Goal: Obtain resource: Obtain resource

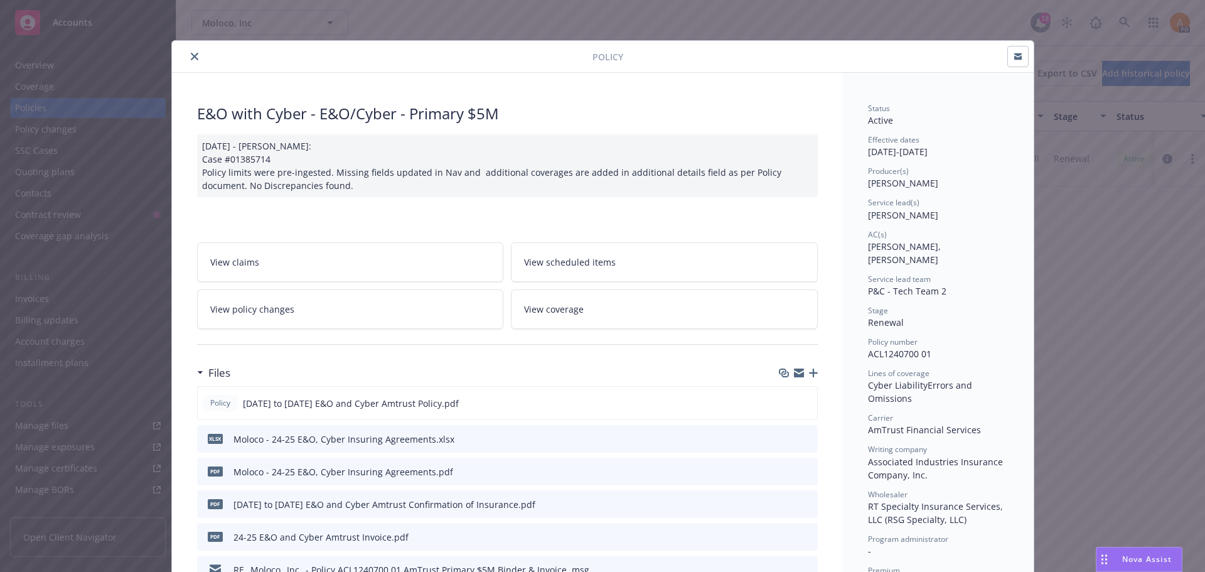
click at [191, 57] on icon "close" at bounding box center [195, 57] width 8 height 8
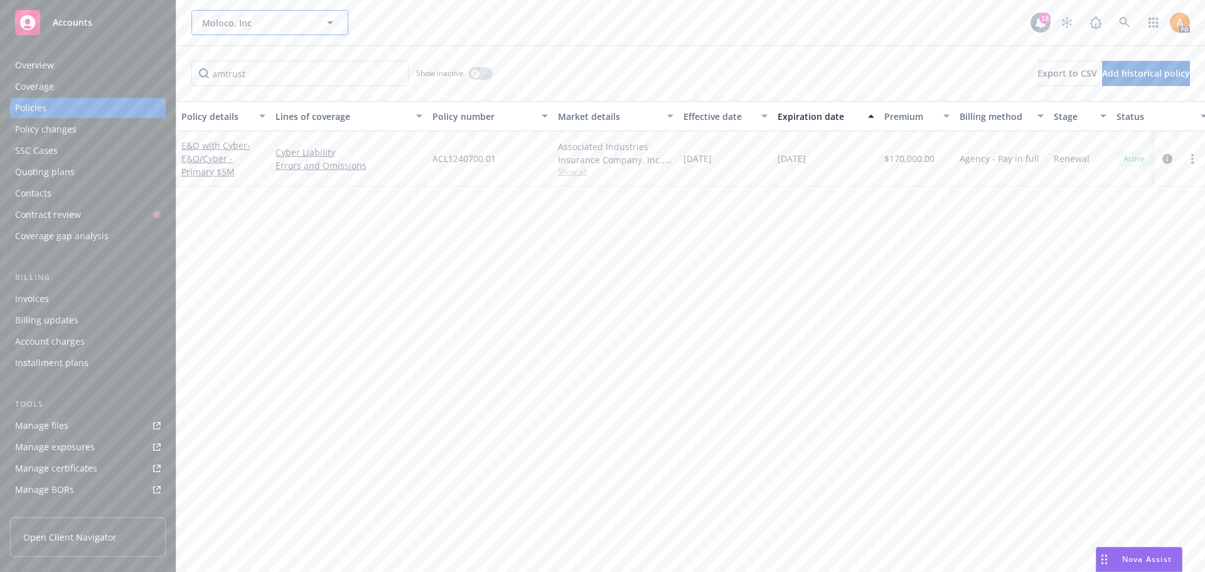
click at [239, 23] on span "Moloco, Inc" at bounding box center [256, 22] width 109 height 13
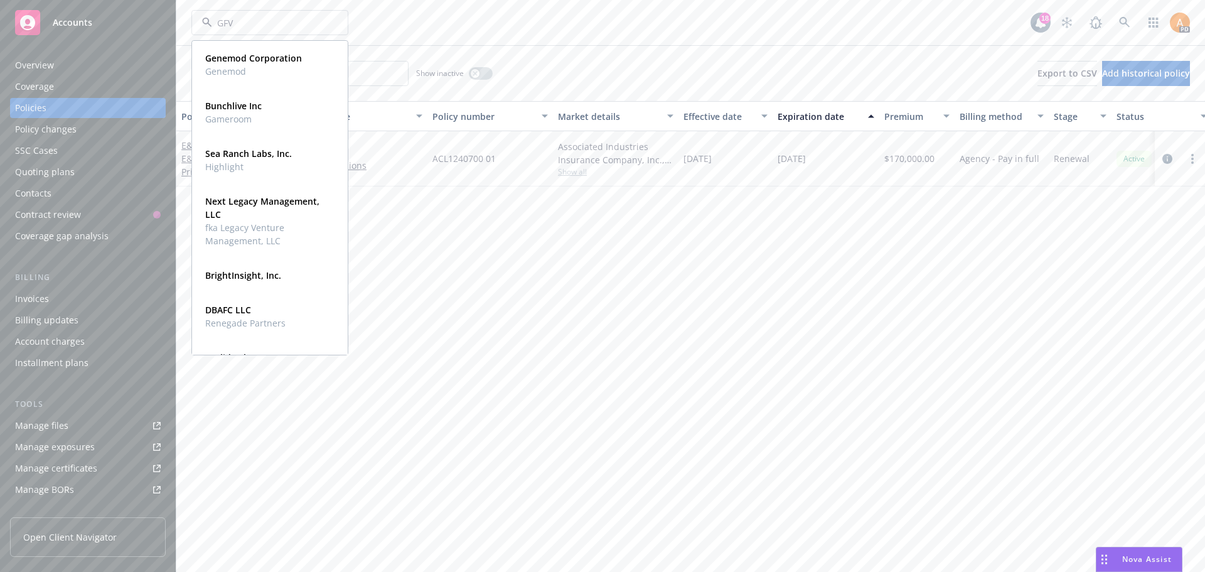
type input "GFVP"
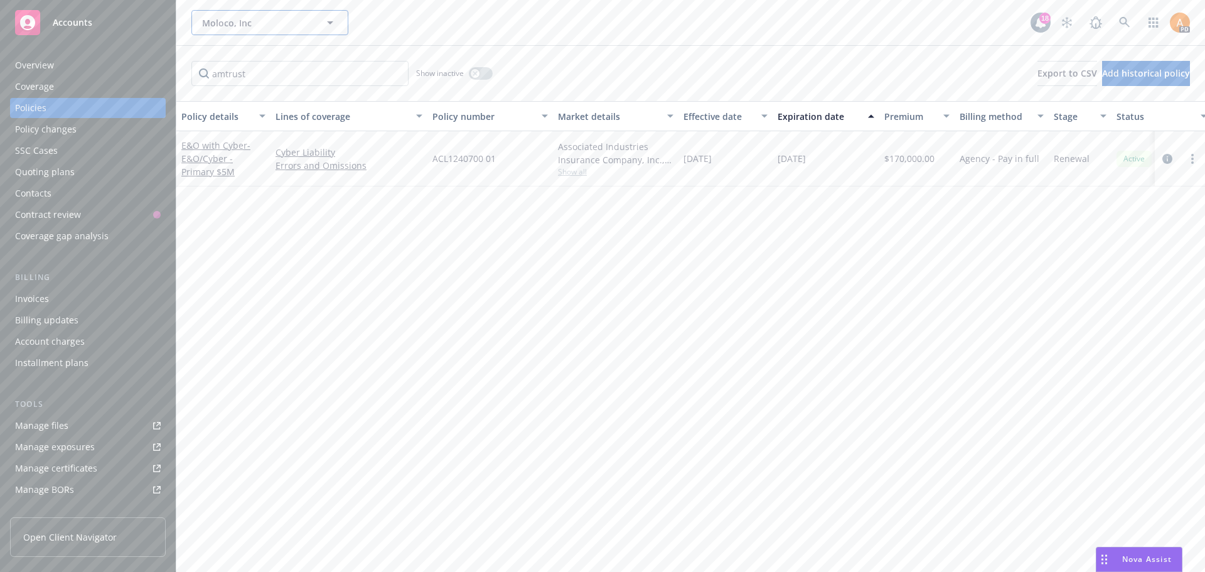
click at [228, 28] on span "Moloco, Inc" at bounding box center [256, 22] width 109 height 13
type input "Global fintech"
click at [264, 28] on span "Moloco, Inc" at bounding box center [256, 22] width 109 height 13
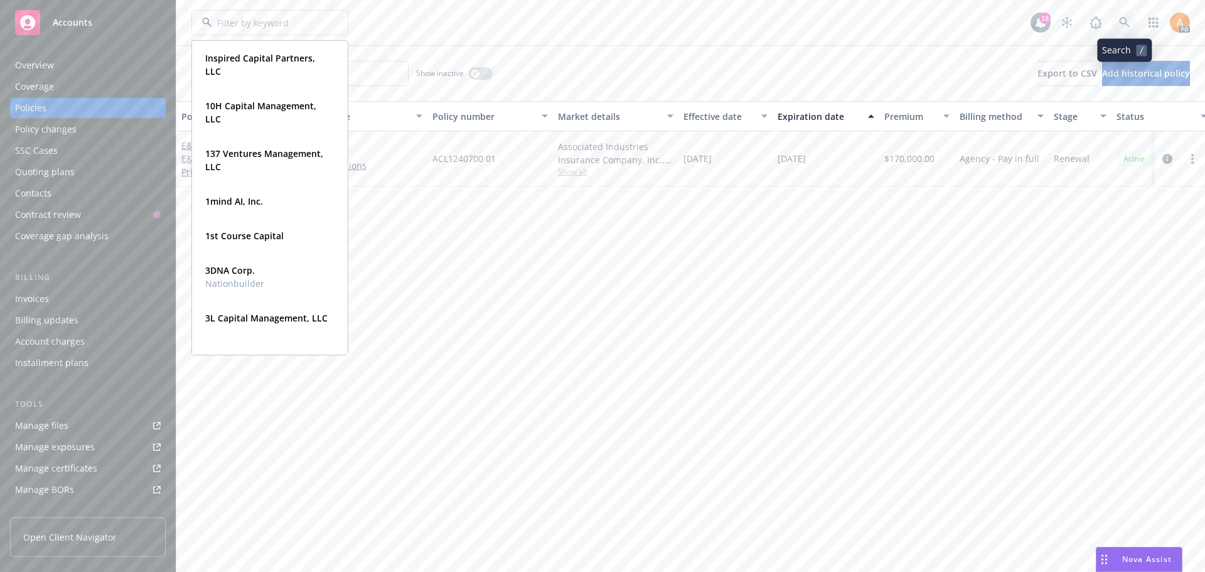
click at [1131, 30] on link at bounding box center [1124, 22] width 25 height 25
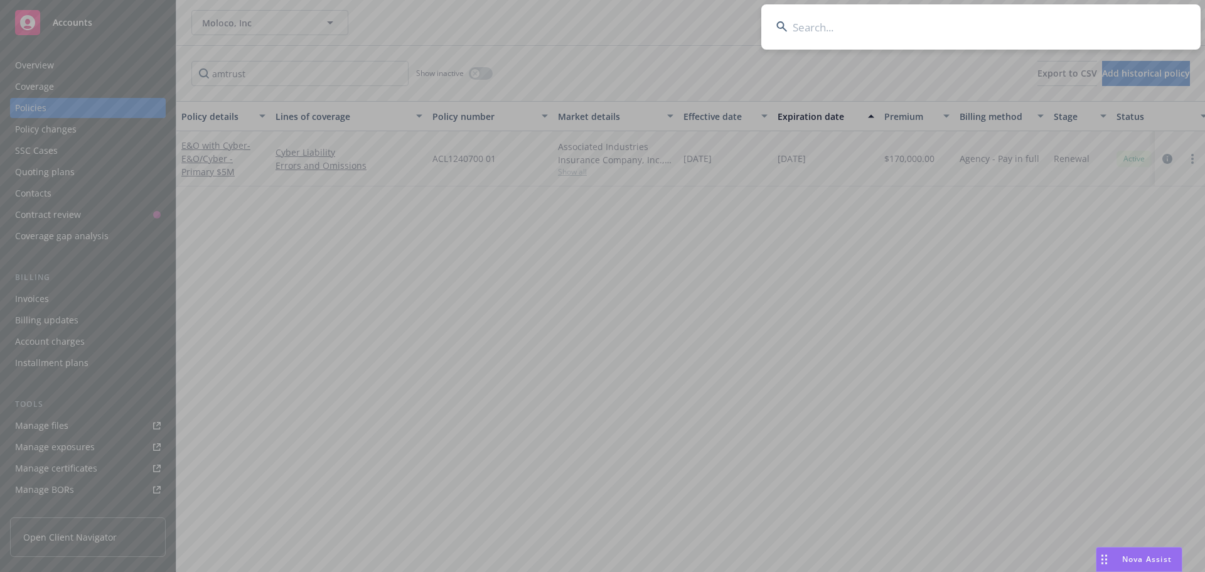
click at [985, 45] on input at bounding box center [980, 26] width 439 height 45
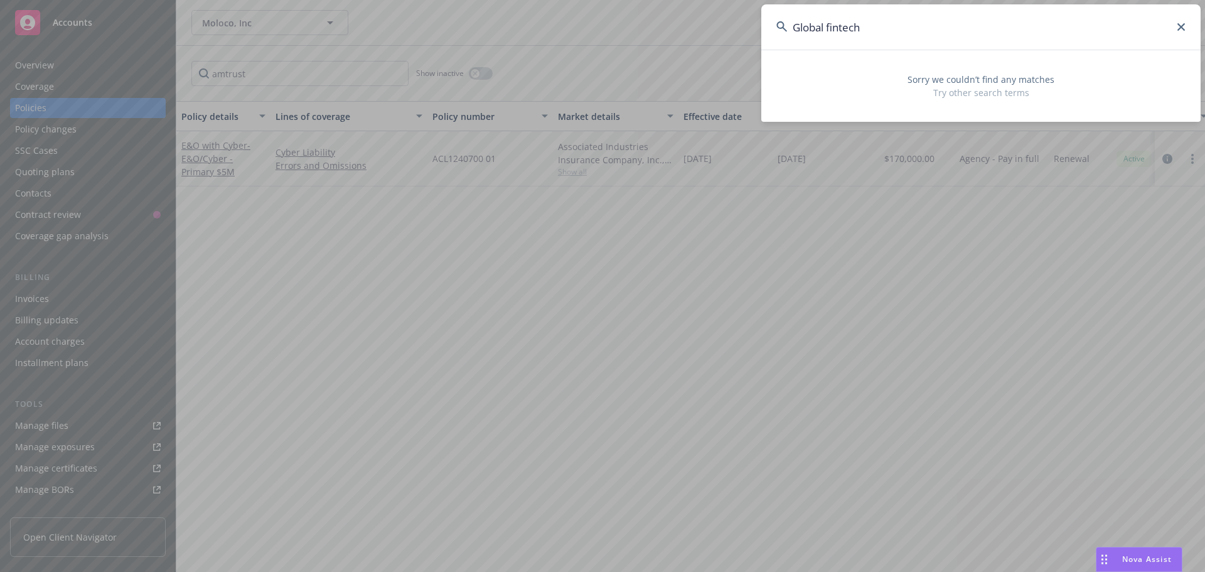
type input "Global fintech"
click at [1181, 27] on icon at bounding box center [1181, 27] width 8 height 8
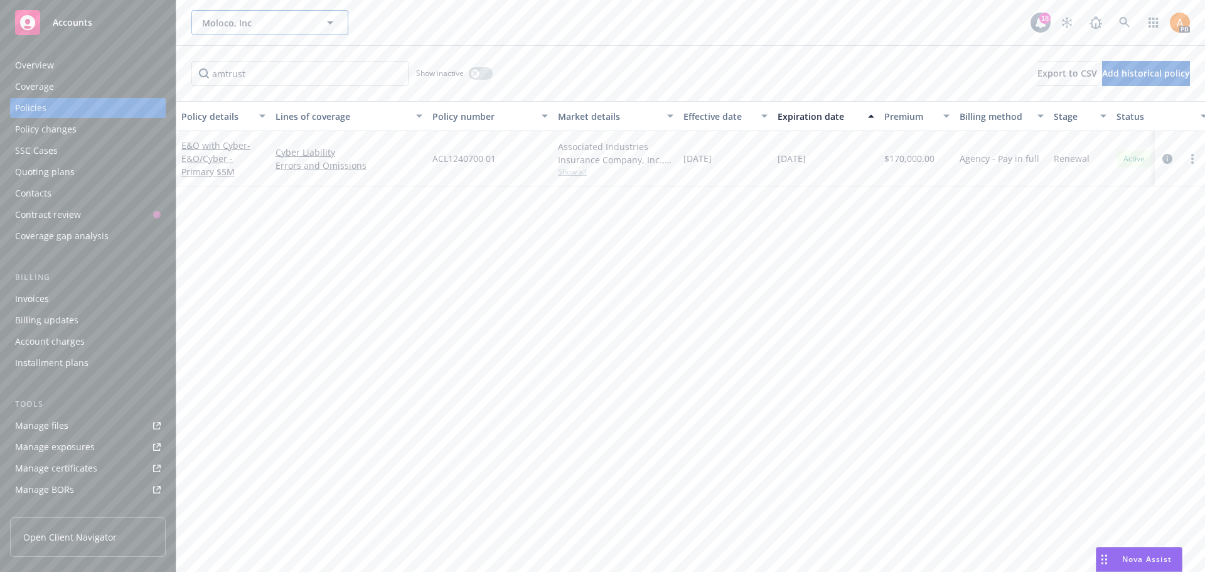
click at [270, 23] on span "Moloco, Inc" at bounding box center [256, 22] width 109 height 13
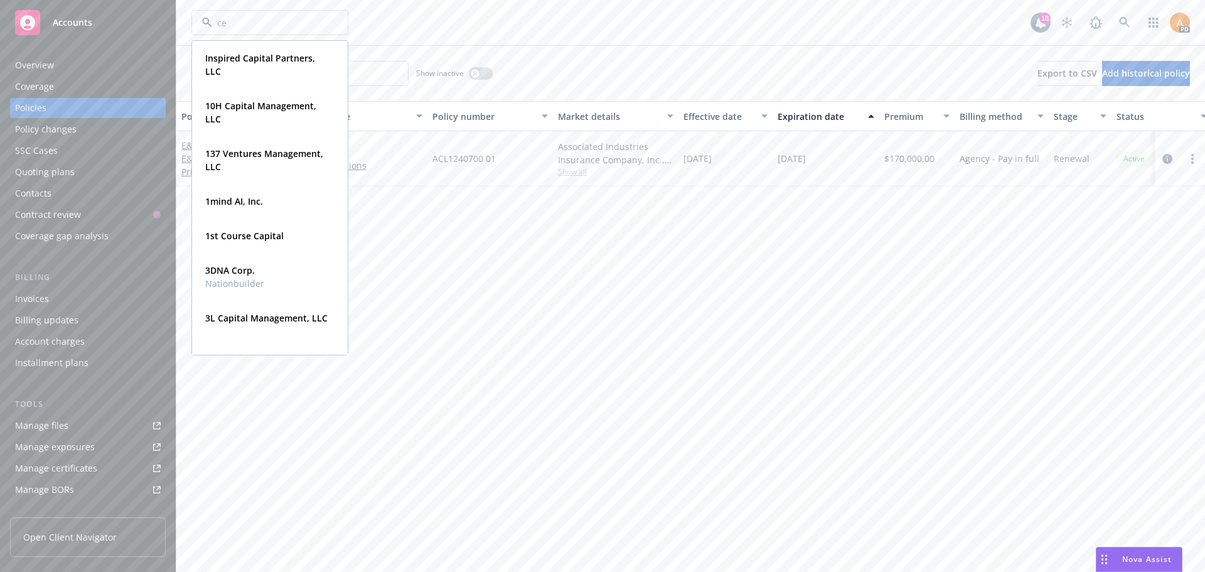
type input "cer"
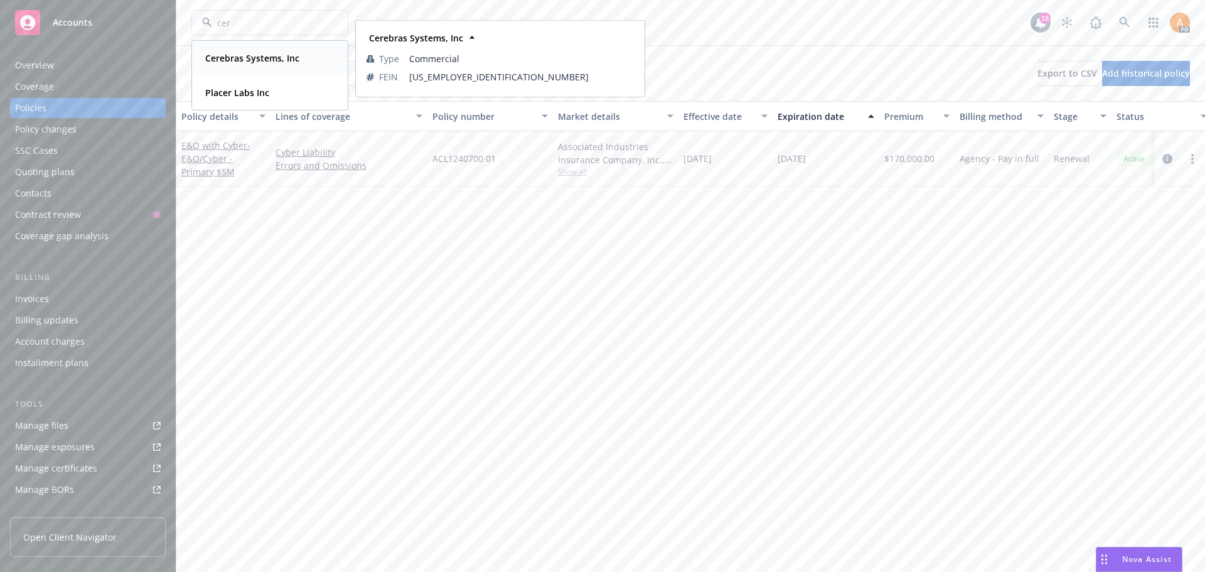
click at [255, 52] on strong "Cerebras Systems, Inc" at bounding box center [252, 58] width 94 height 12
click at [338, 73] on input "amtrust" at bounding box center [299, 73] width 217 height 25
click at [398, 72] on input "amtrust" at bounding box center [299, 73] width 217 height 25
click at [395, 73] on input "amtrust" at bounding box center [299, 73] width 217 height 25
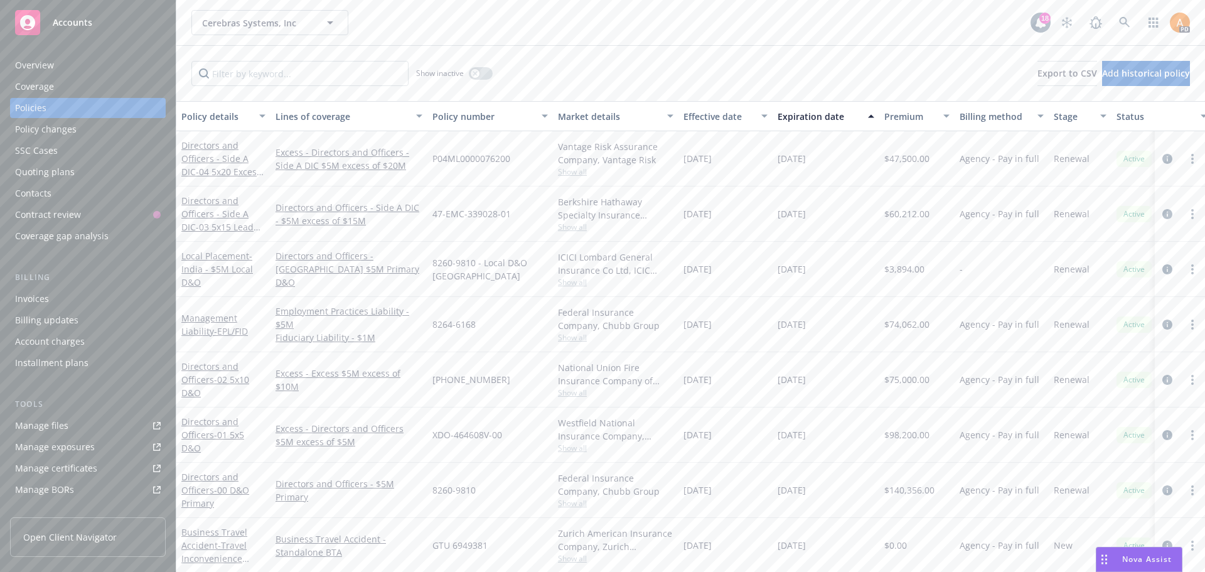
click at [49, 430] on div "Manage files" at bounding box center [41, 425] width 53 height 20
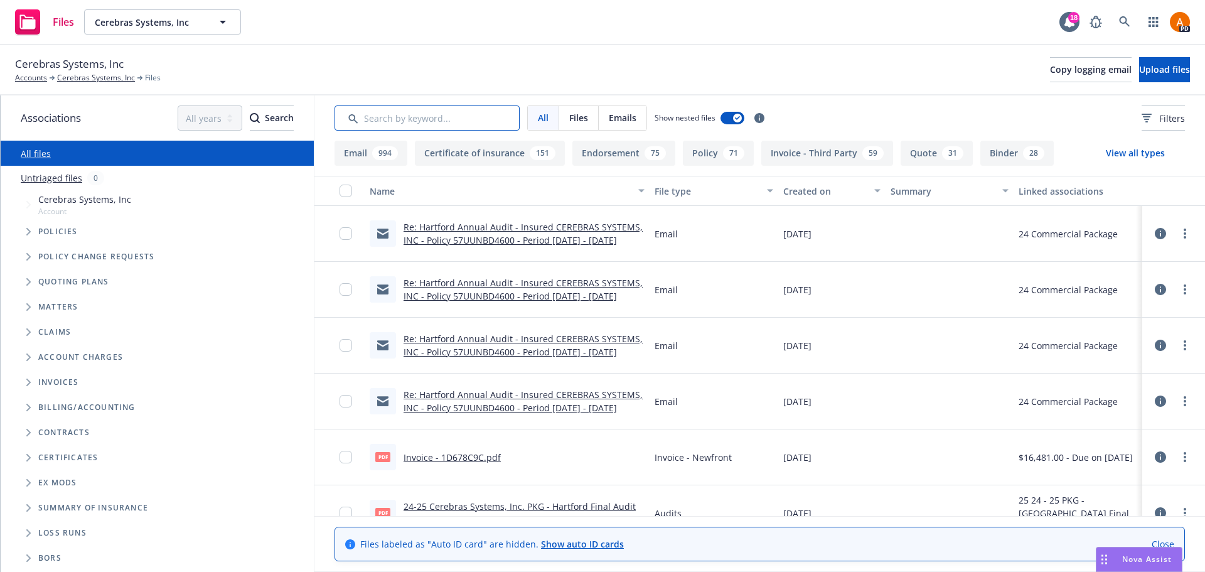
click at [459, 119] on input "Search by keyword..." at bounding box center [426, 117] width 185 height 25
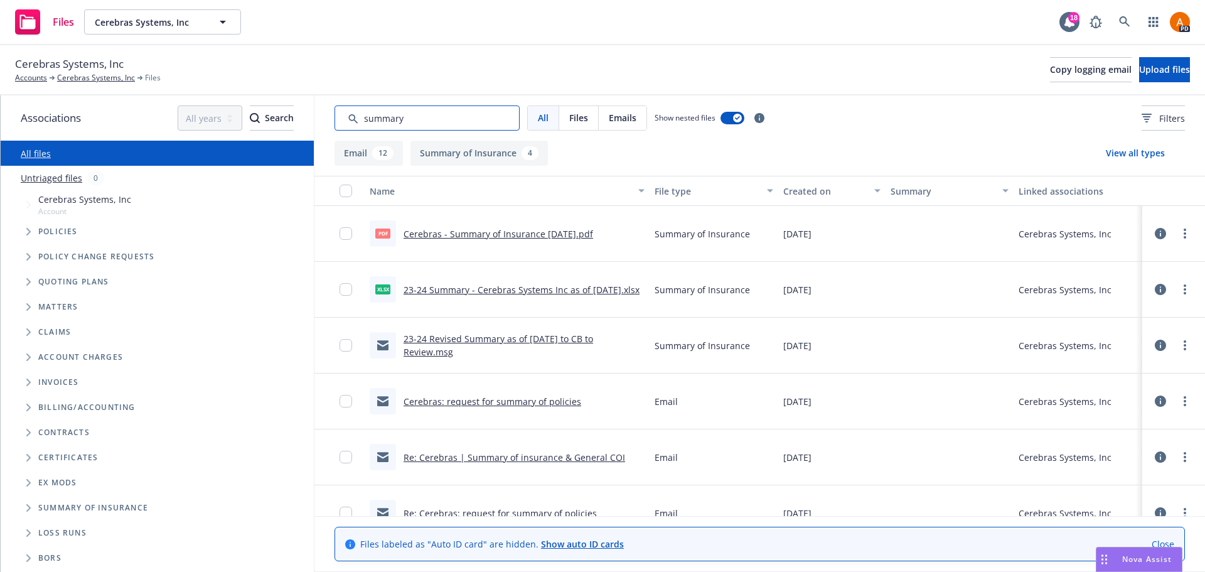
type input "summary"
click at [529, 290] on link "23-24 Summary - Cerebras Systems Inc as of [DATE].xlsx" at bounding box center [521, 290] width 236 height 12
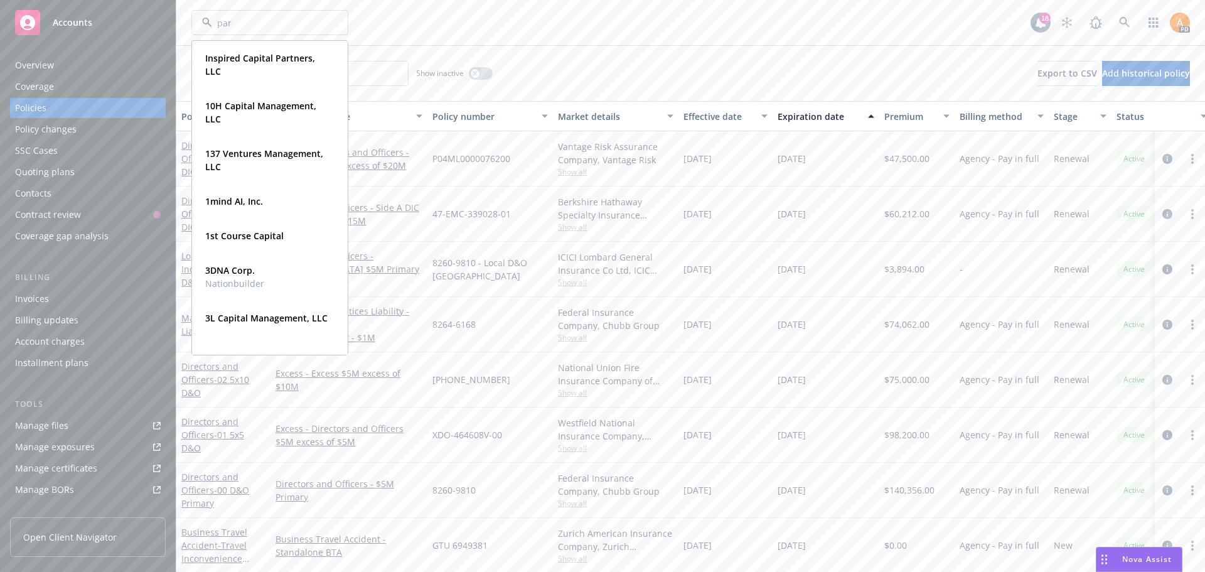
type input "para"
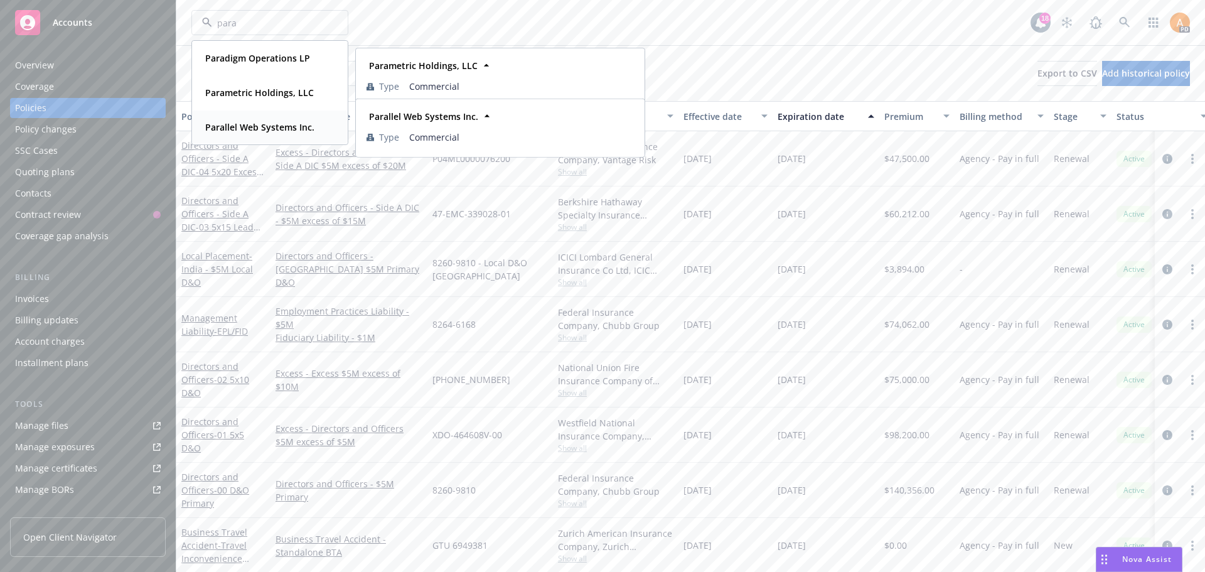
click at [260, 127] on strong "Parallel Web Systems Inc." at bounding box center [259, 127] width 109 height 12
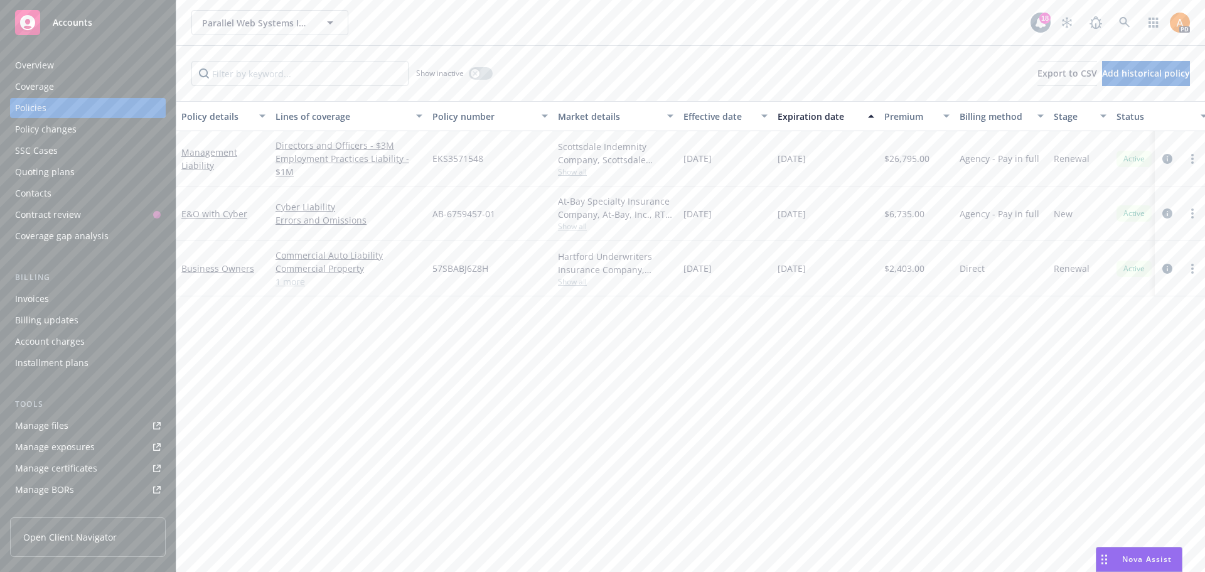
click at [46, 302] on div "Invoices" at bounding box center [32, 299] width 34 height 20
